Goal: Transaction & Acquisition: Purchase product/service

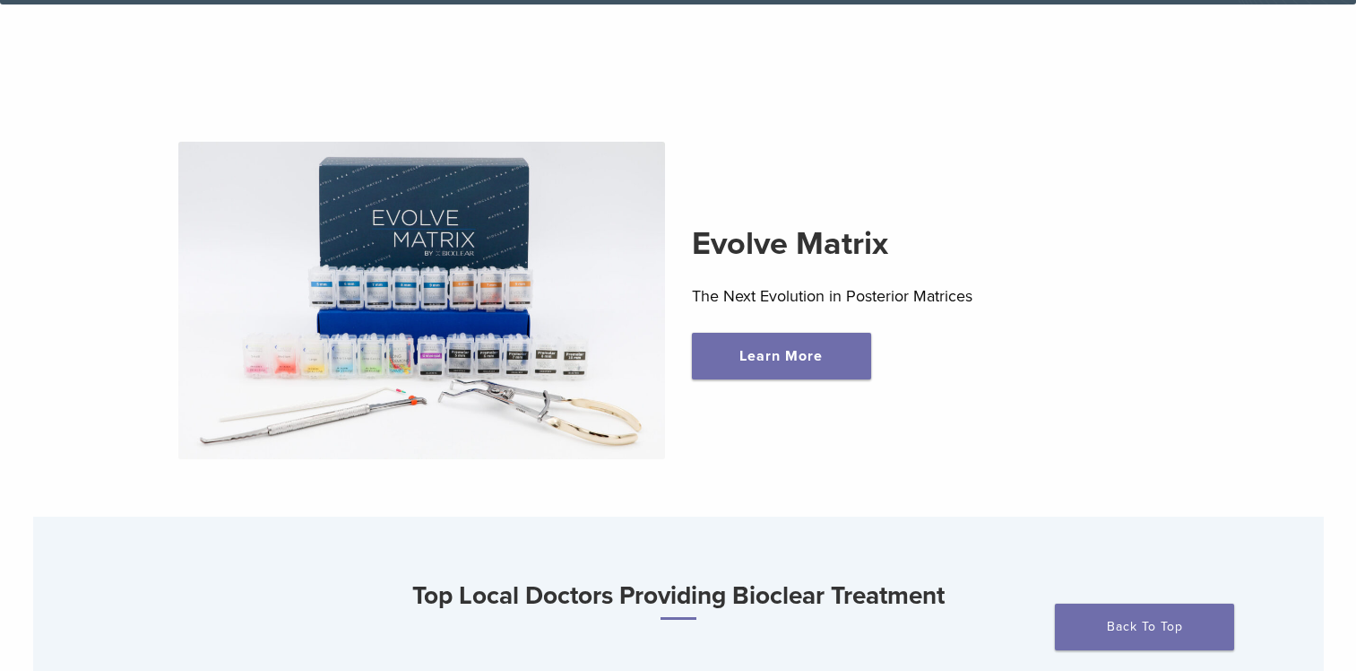
scroll to position [520, 0]
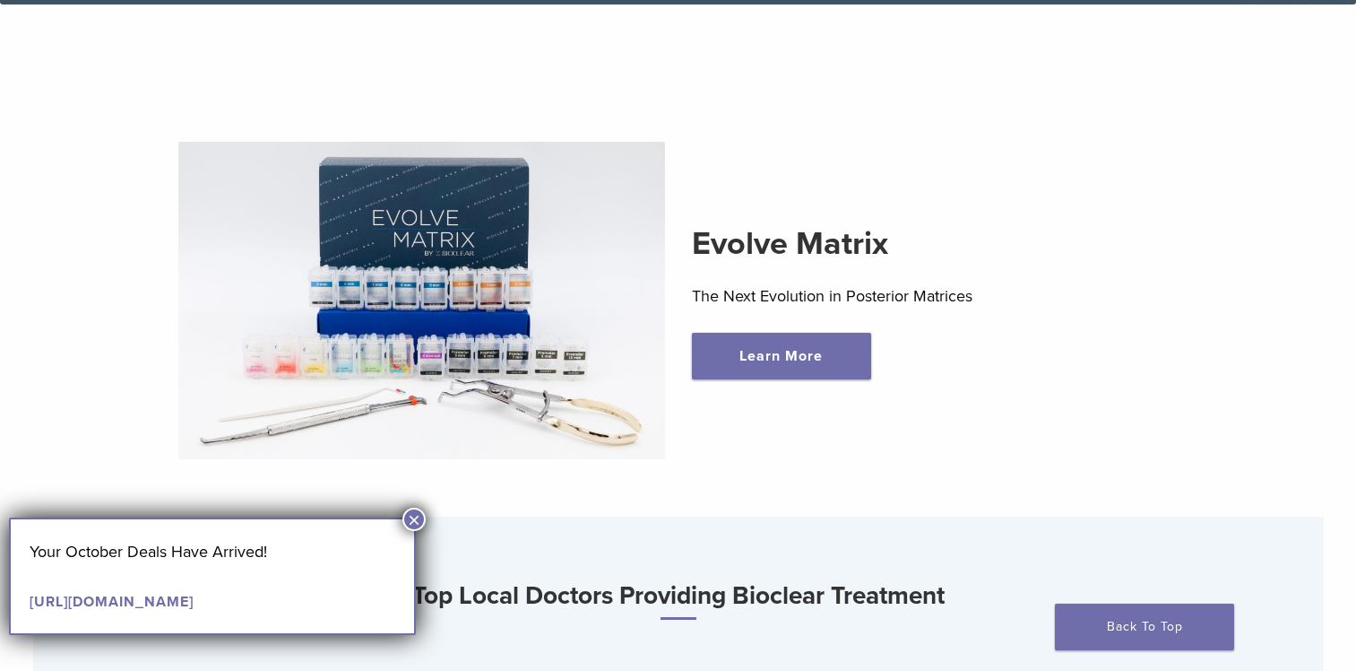
click at [415, 520] on button "×" at bounding box center [414, 518] width 23 height 23
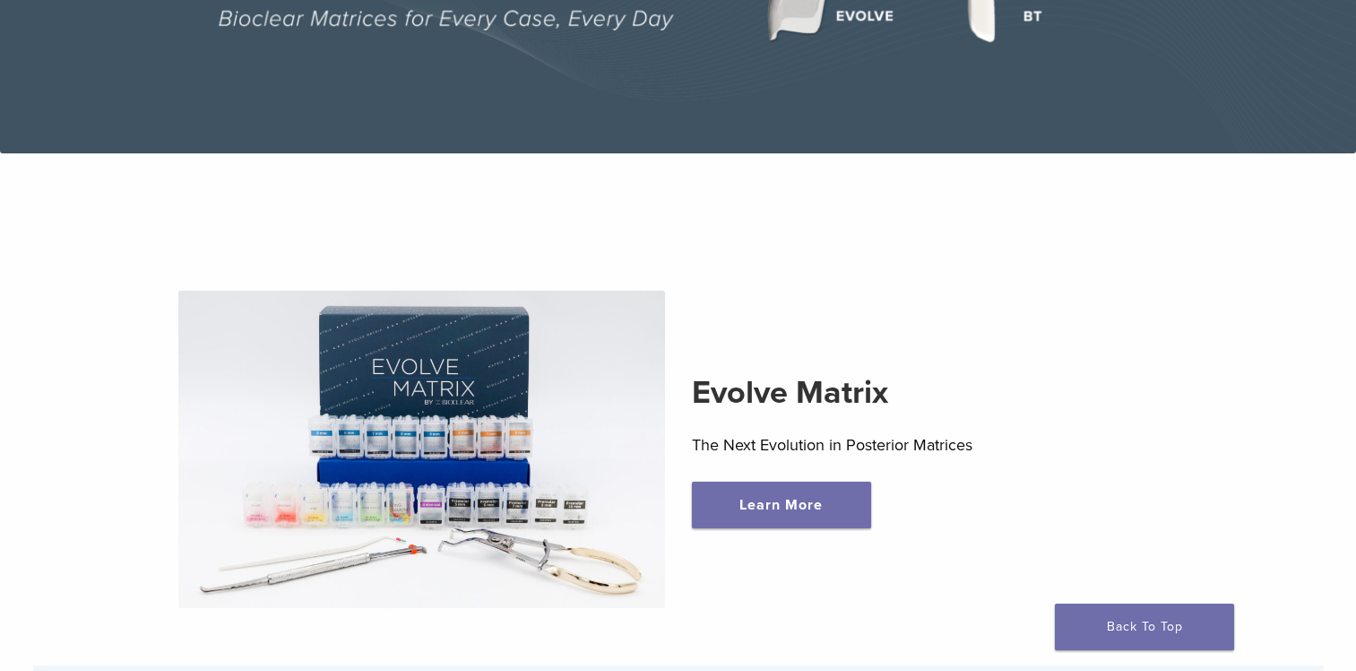
scroll to position [0, 0]
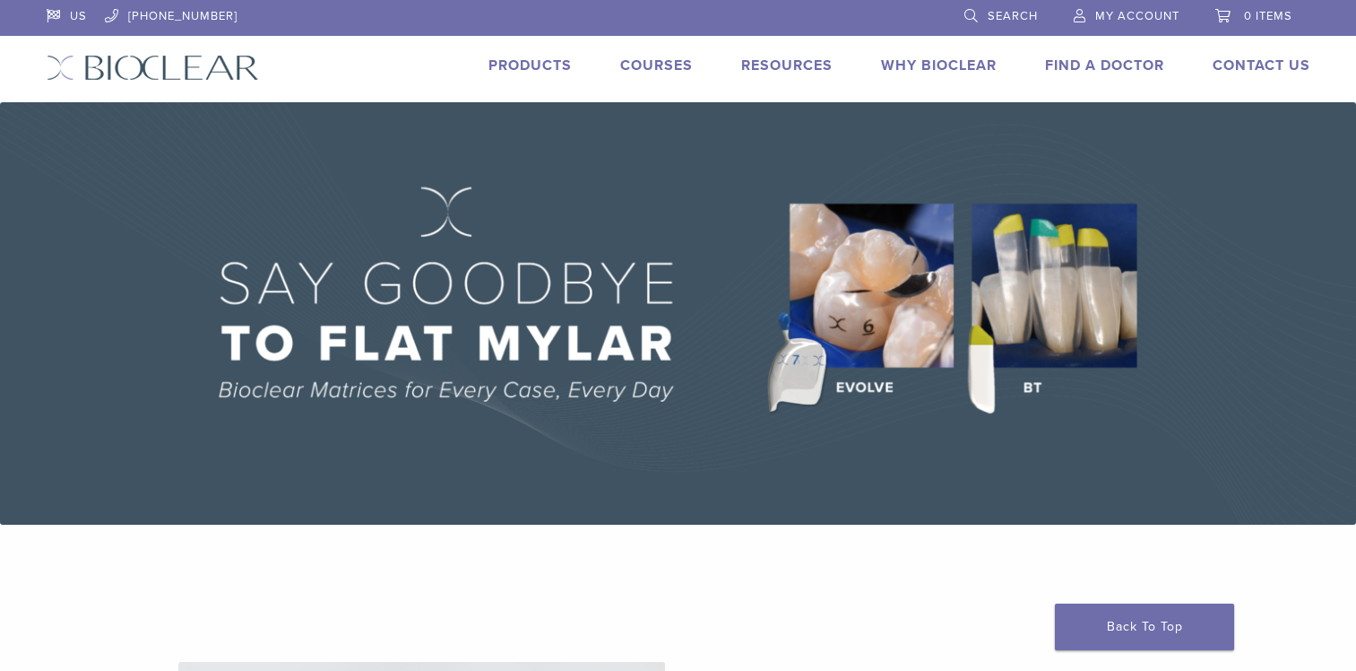
click at [517, 58] on link "Products" at bounding box center [530, 65] width 83 height 18
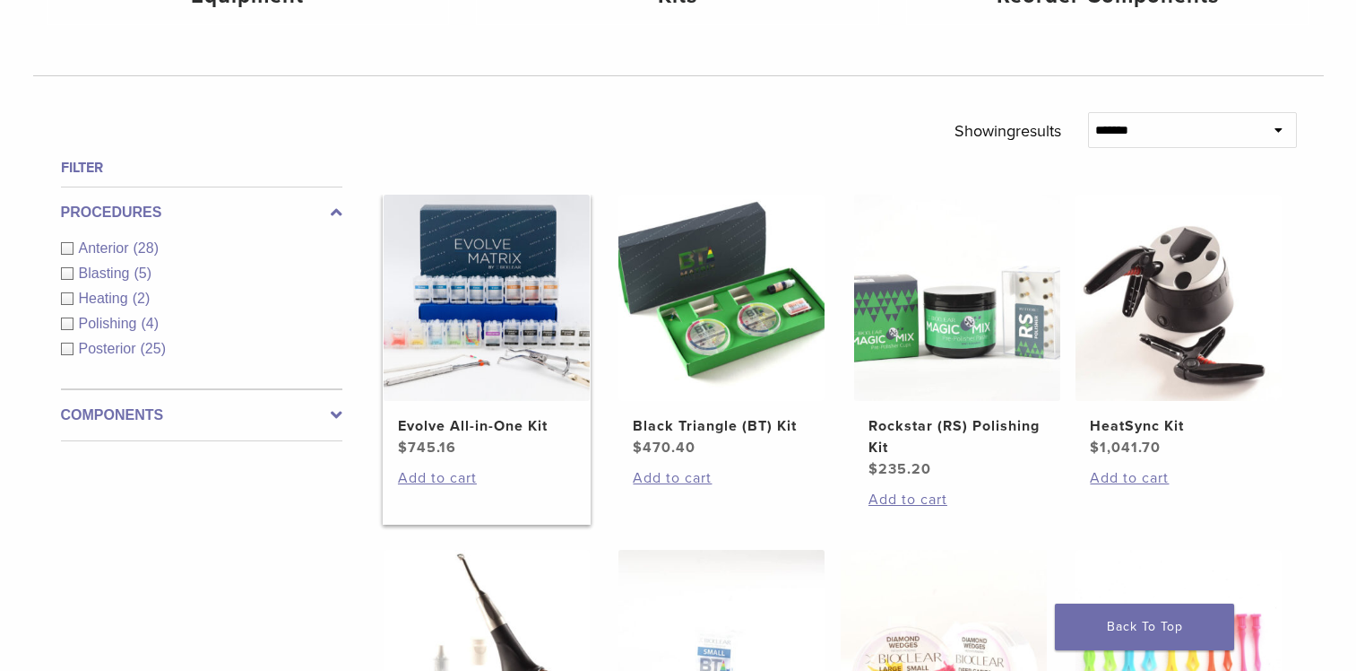
scroll to position [179, 0]
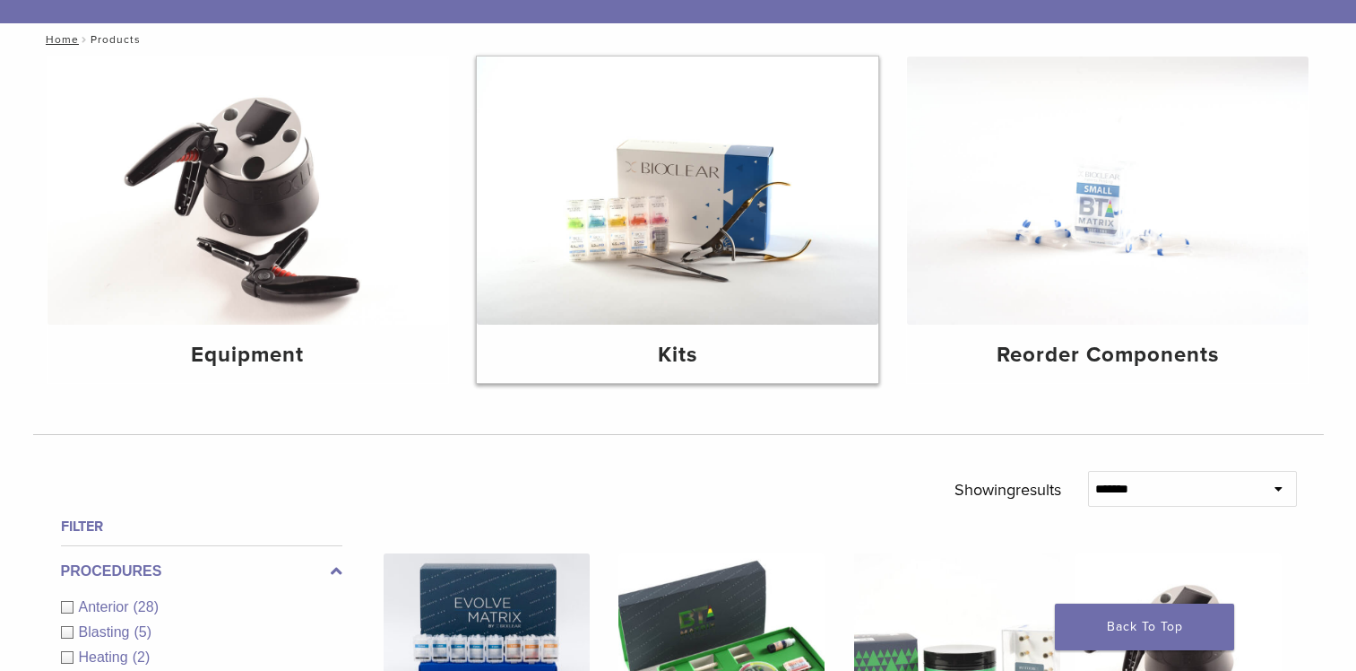
click at [671, 311] on img at bounding box center [678, 190] width 402 height 268
